Goal: Find specific page/section: Find specific page/section

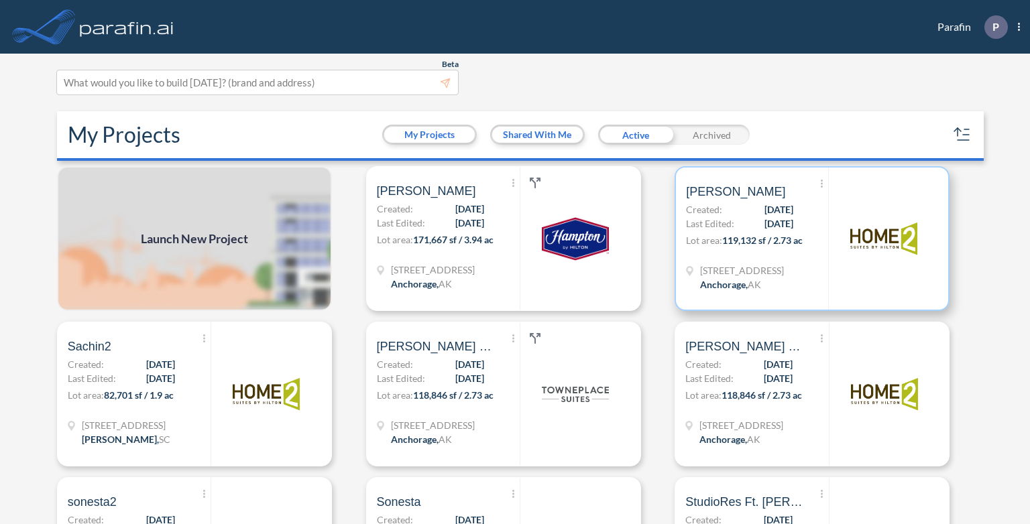
click at [720, 248] on p "Lot area: 119,132 sf / 2.73 ac" at bounding box center [757, 242] width 142 height 19
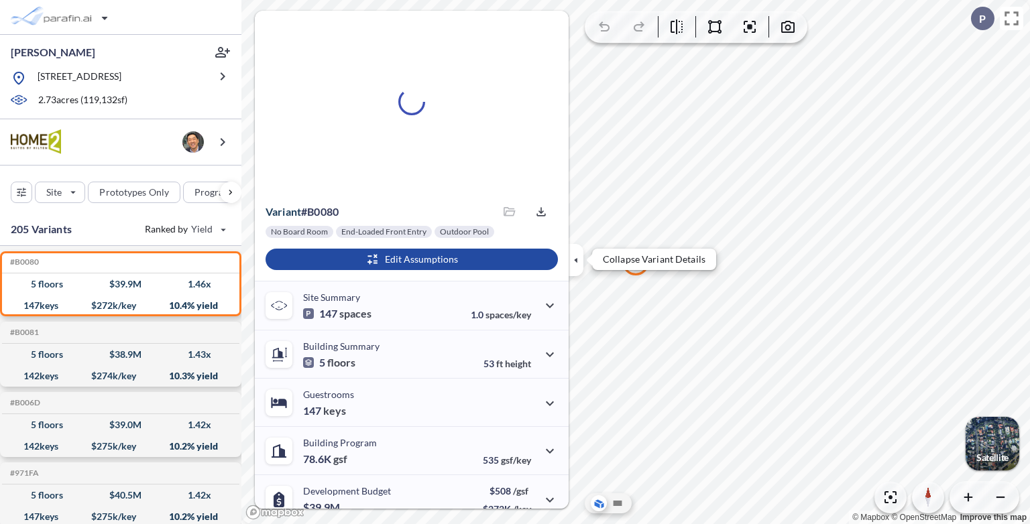
click at [576, 262] on icon "button" at bounding box center [576, 260] width 15 height 15
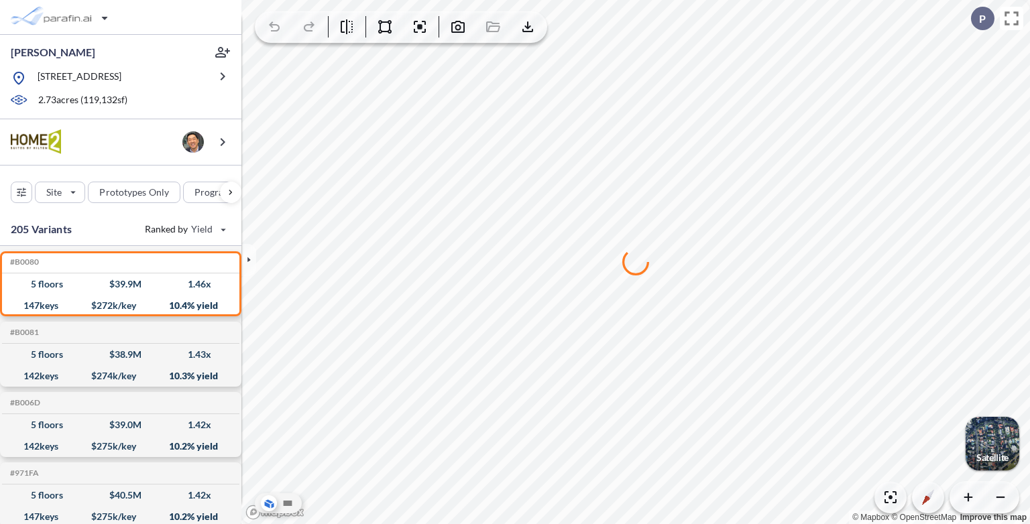
click at [985, 444] on img "button" at bounding box center [993, 444] width 54 height 54
click at [290, 507] on icon at bounding box center [288, 504] width 16 height 16
click at [271, 506] on icon at bounding box center [268, 504] width 13 height 14
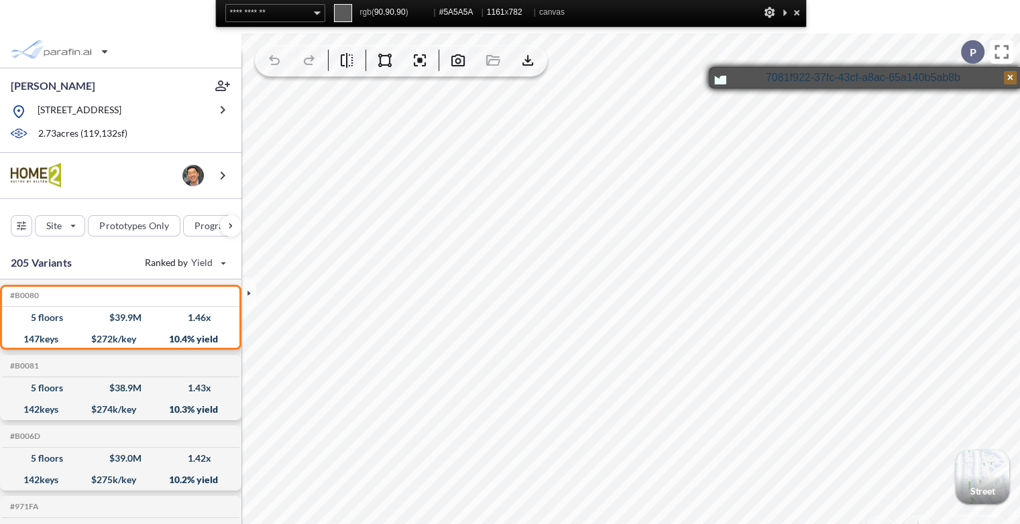
drag, startPoint x: 1013, startPoint y: 78, endPoint x: 971, endPoint y: 73, distance: 41.8
click at [1013, 78] on button "×" at bounding box center [1010, 77] width 13 height 13
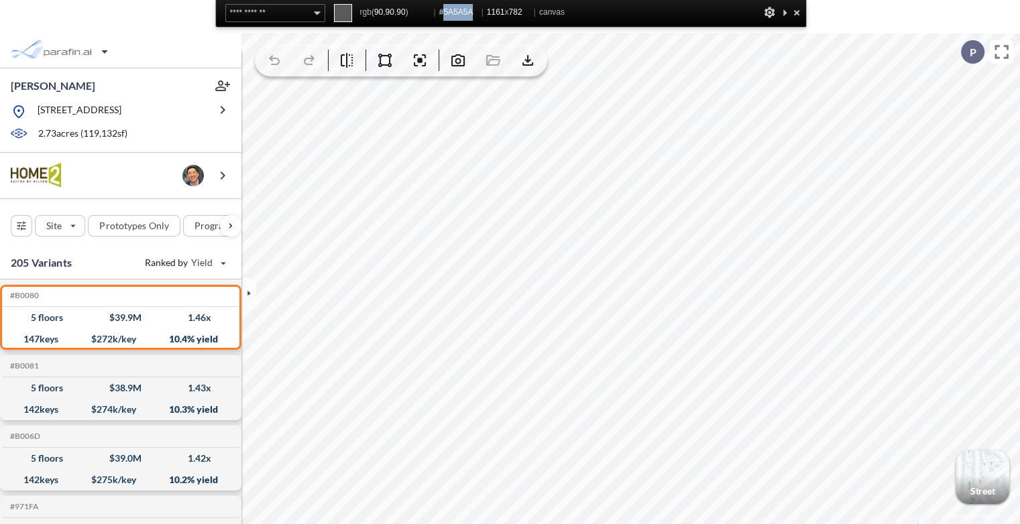
drag, startPoint x: 443, startPoint y: 11, endPoint x: 478, endPoint y: 15, distance: 35.9
click at [478, 15] on div "rgb( 90 , 90 , 90 ) | #5A5A5A | 1161 x 782 | canvas" at bounding box center [462, 12] width 205 height 17
copy span "5A5A5A"
click at [797, 9] on div at bounding box center [796, 12] width 13 height 17
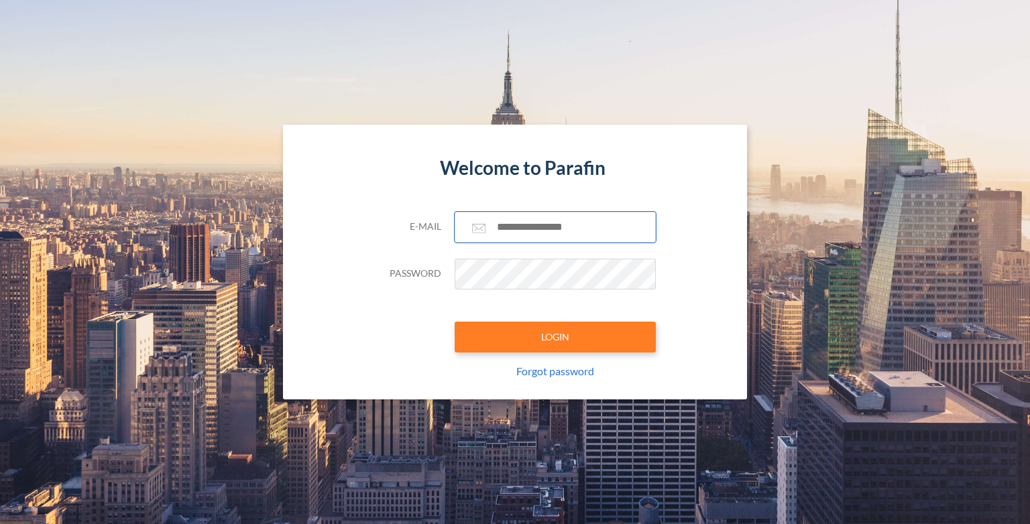
click at [524, 232] on input "text" at bounding box center [555, 227] width 201 height 31
click at [534, 227] on input "text" at bounding box center [555, 227] width 201 height 31
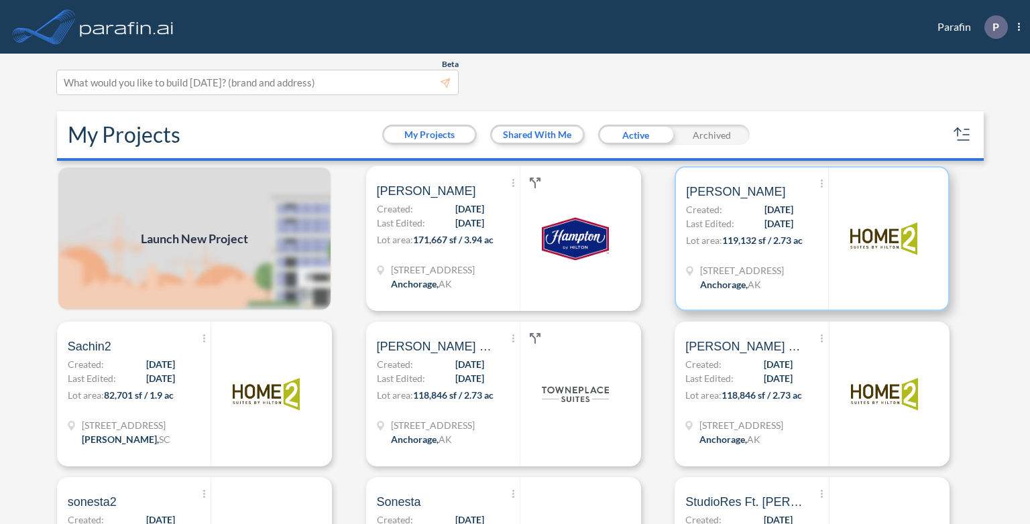
click at [736, 235] on span "119,132 sf / 2.73 ac" at bounding box center [762, 240] width 80 height 11
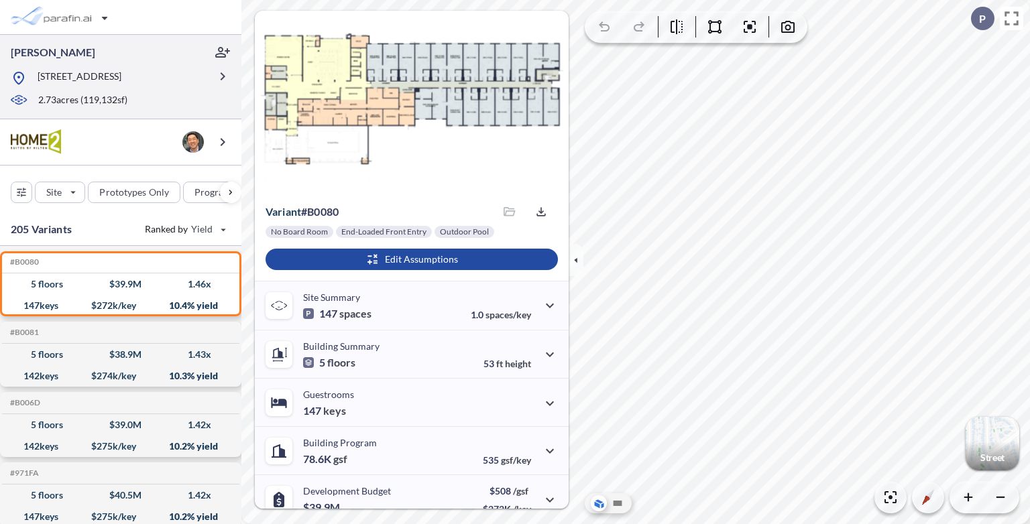
click at [158, 93] on div "2.73 acres ( 119,132 sf)" at bounding box center [109, 100] width 199 height 15
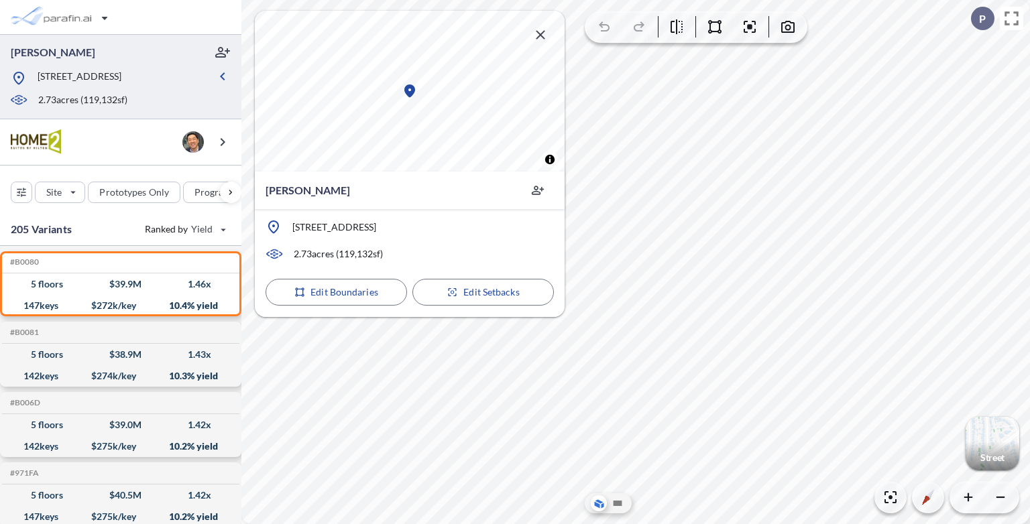
click at [545, 36] on icon "button" at bounding box center [541, 35] width 16 height 16
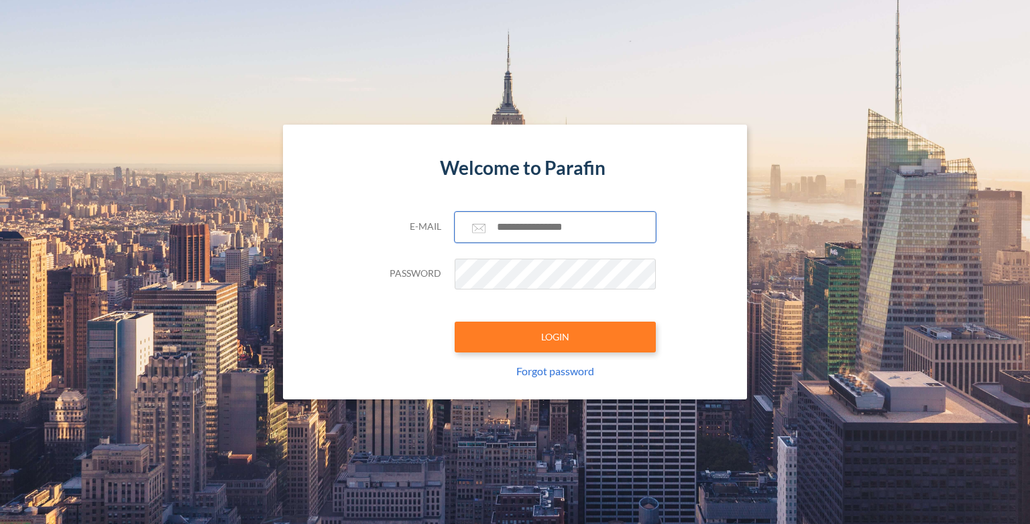
click at [542, 227] on input "text" at bounding box center [555, 227] width 201 height 31
